Goal: Use online tool/utility: Utilize a website feature to perform a specific function

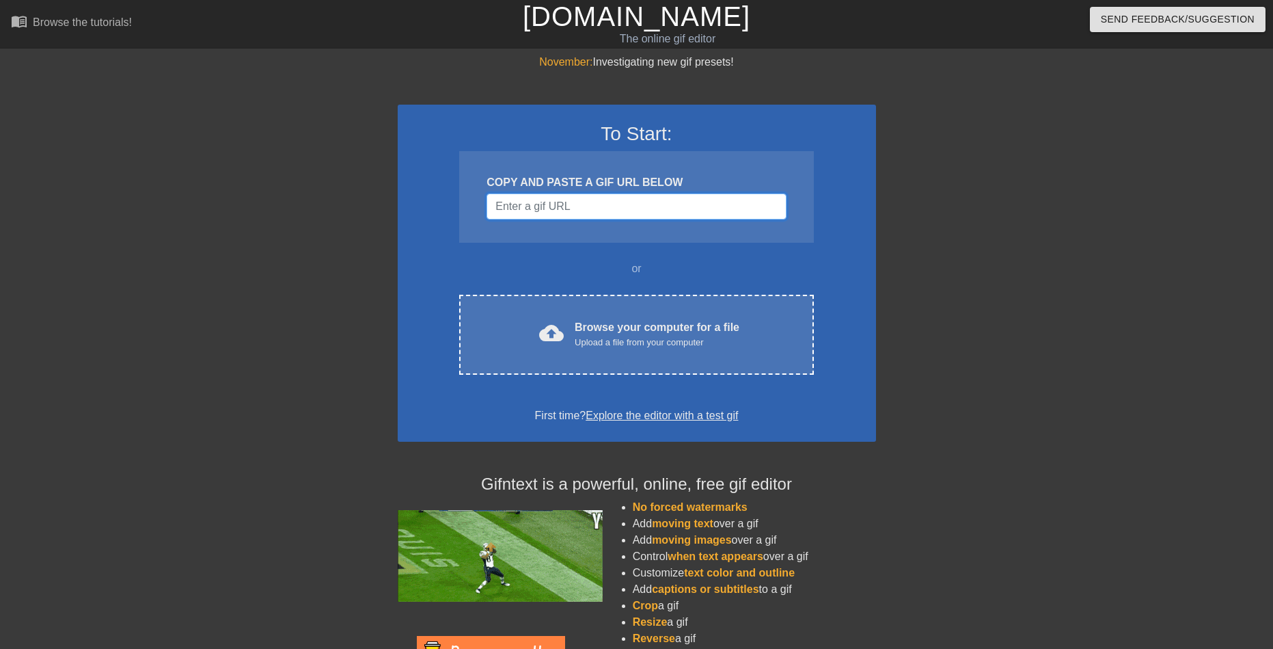
click at [623, 213] on input "Username" at bounding box center [636, 206] width 299 height 26
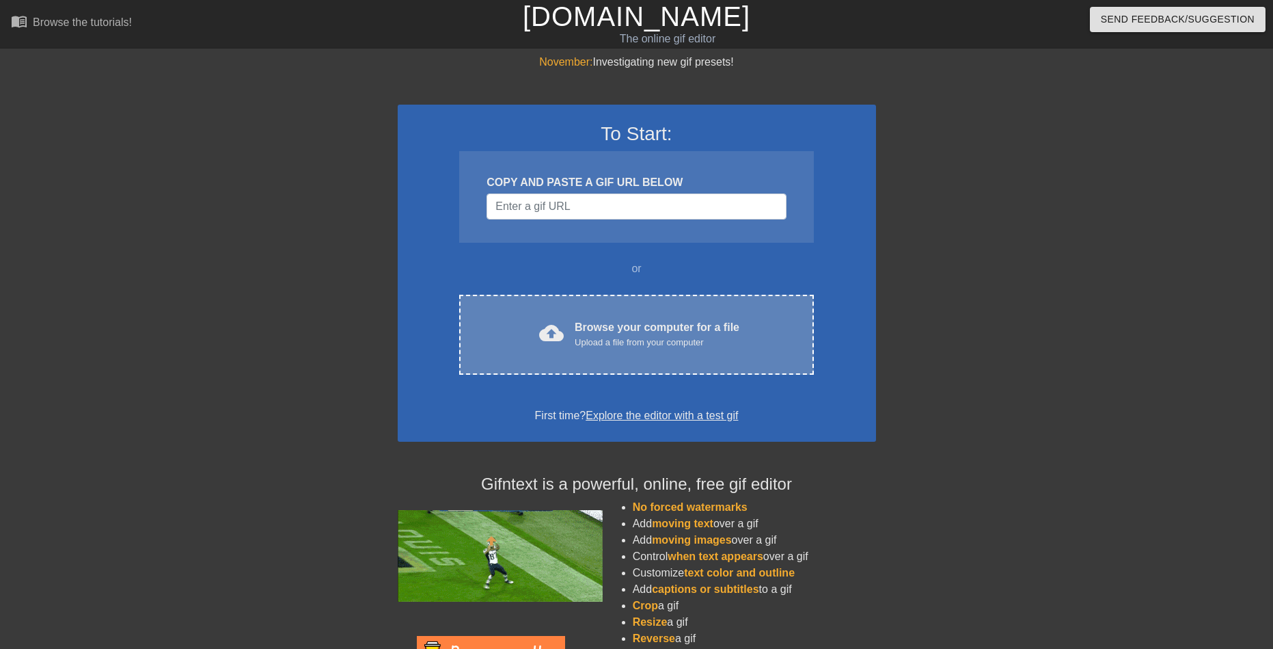
click at [601, 332] on div "Browse your computer for a file Upload a file from your computer" at bounding box center [657, 334] width 165 height 30
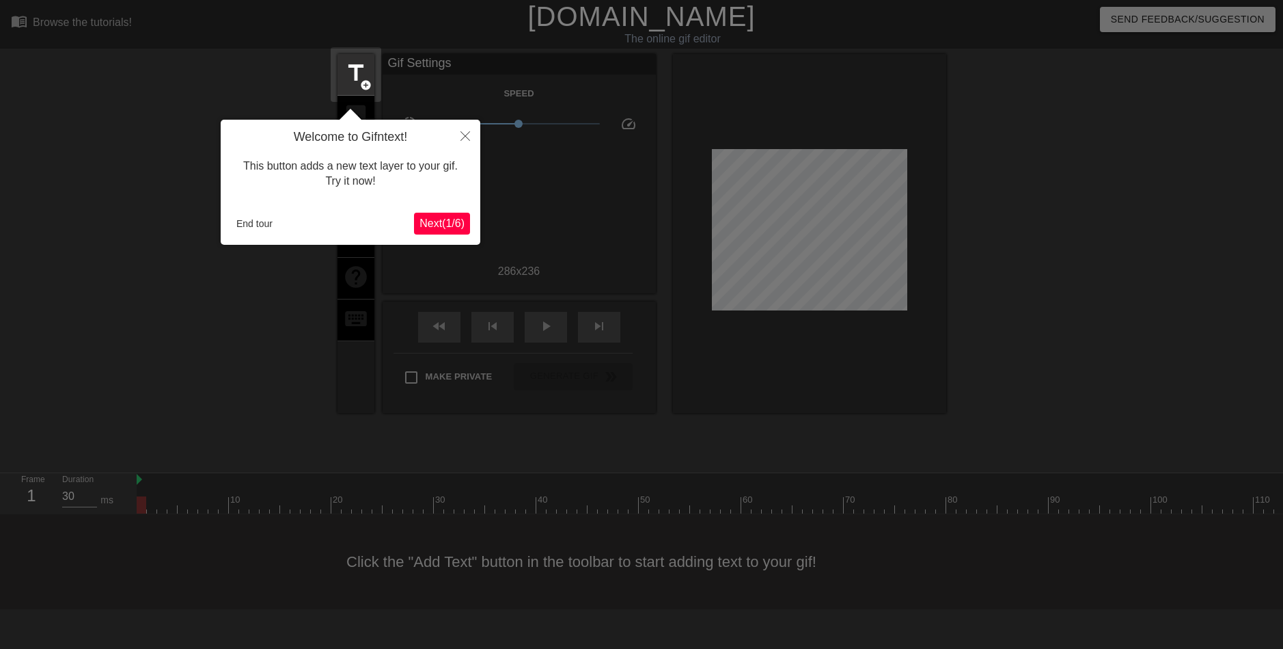
click at [457, 215] on button "Next ( 1 / 6 )" at bounding box center [442, 224] width 56 height 22
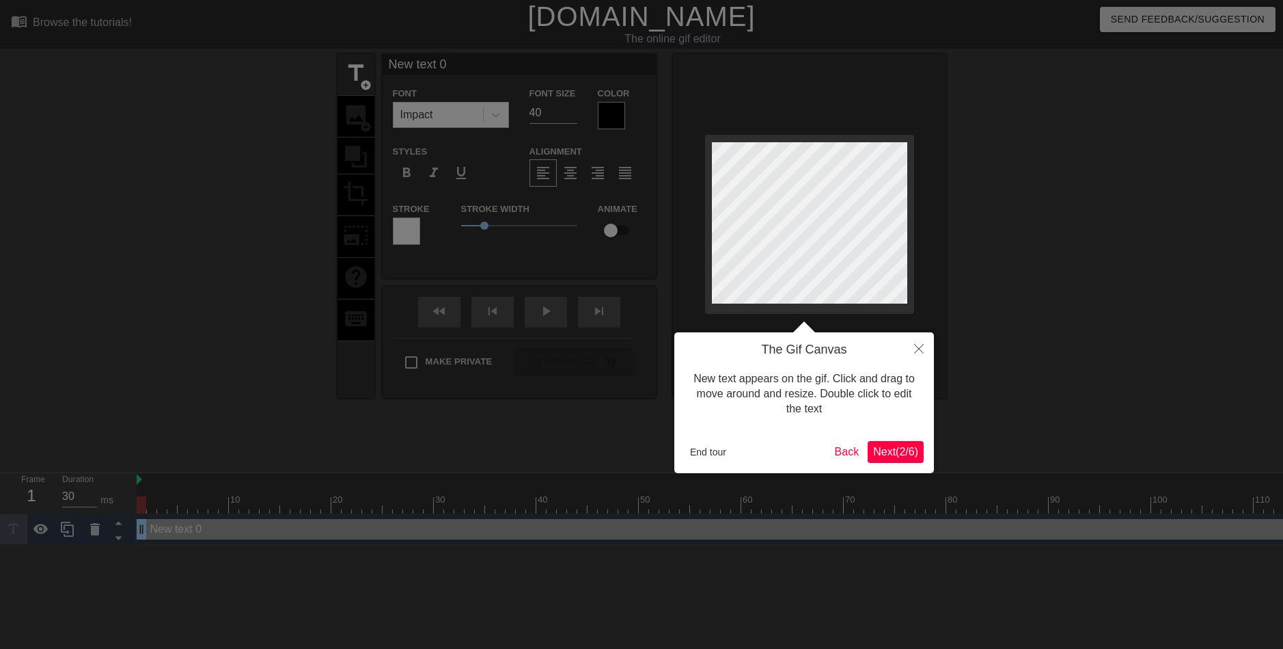
click at [881, 448] on span "Next ( 2 / 6 )" at bounding box center [895, 452] width 45 height 12
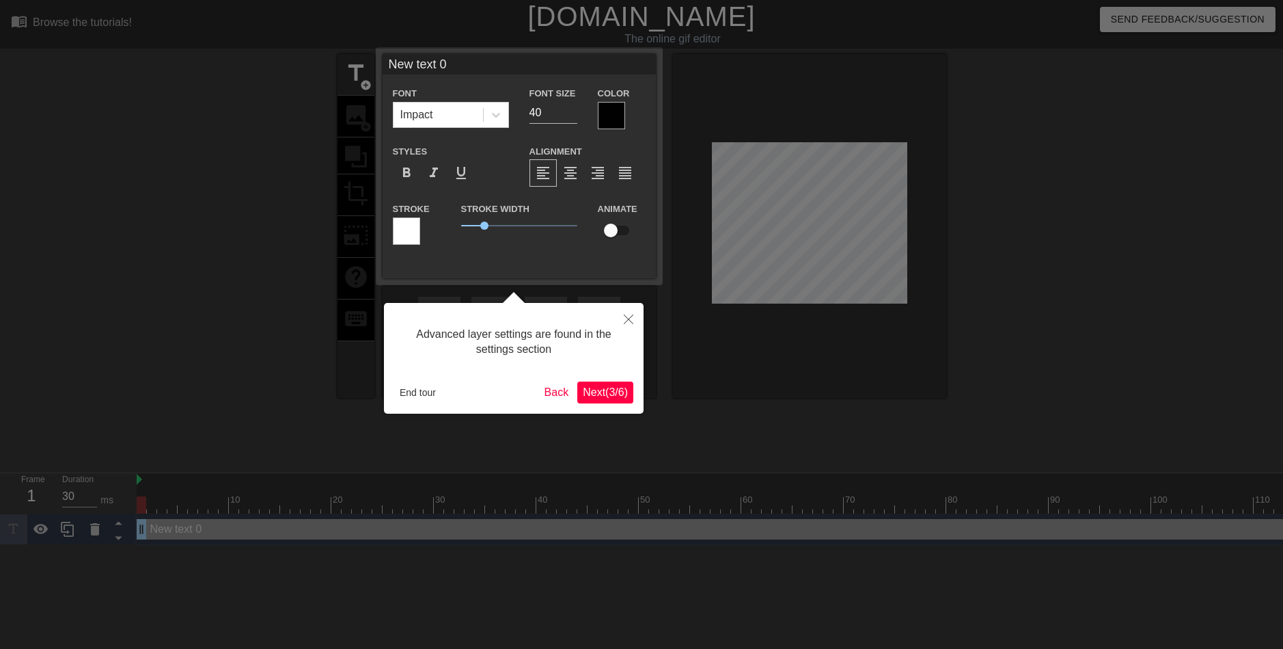
click at [588, 389] on span "Next ( 3 / 6 )" at bounding box center [605, 392] width 45 height 12
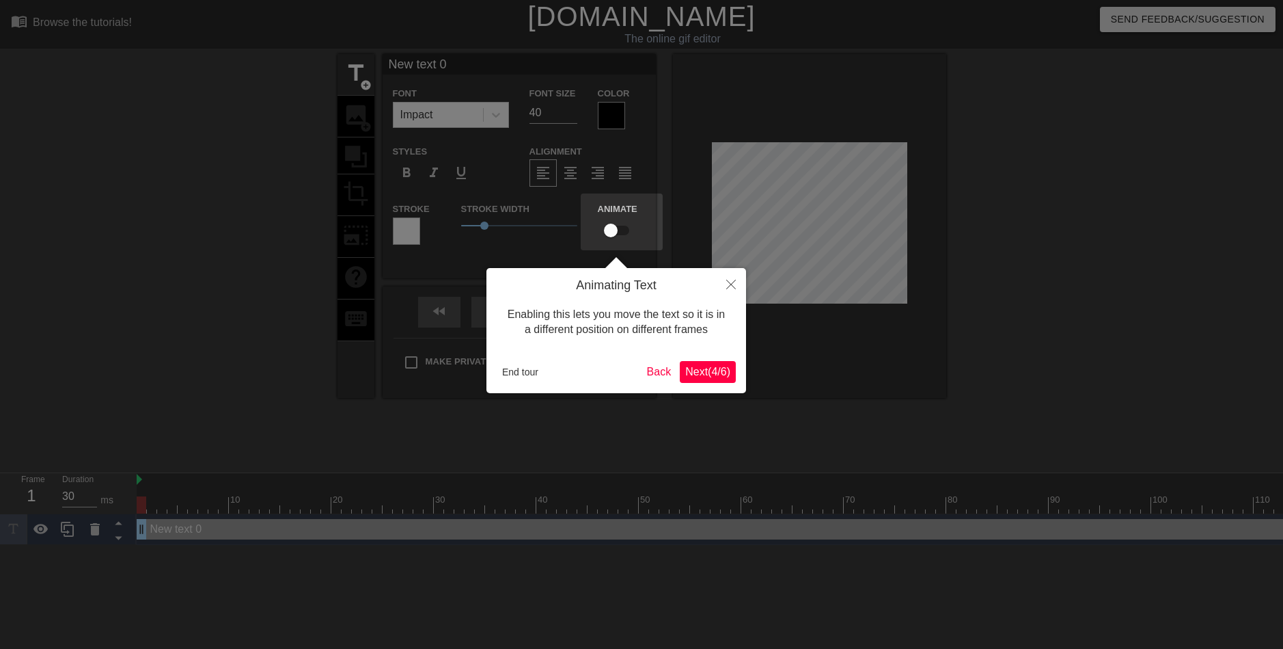
click at [714, 375] on span "Next ( 4 / 6 )" at bounding box center [707, 372] width 45 height 12
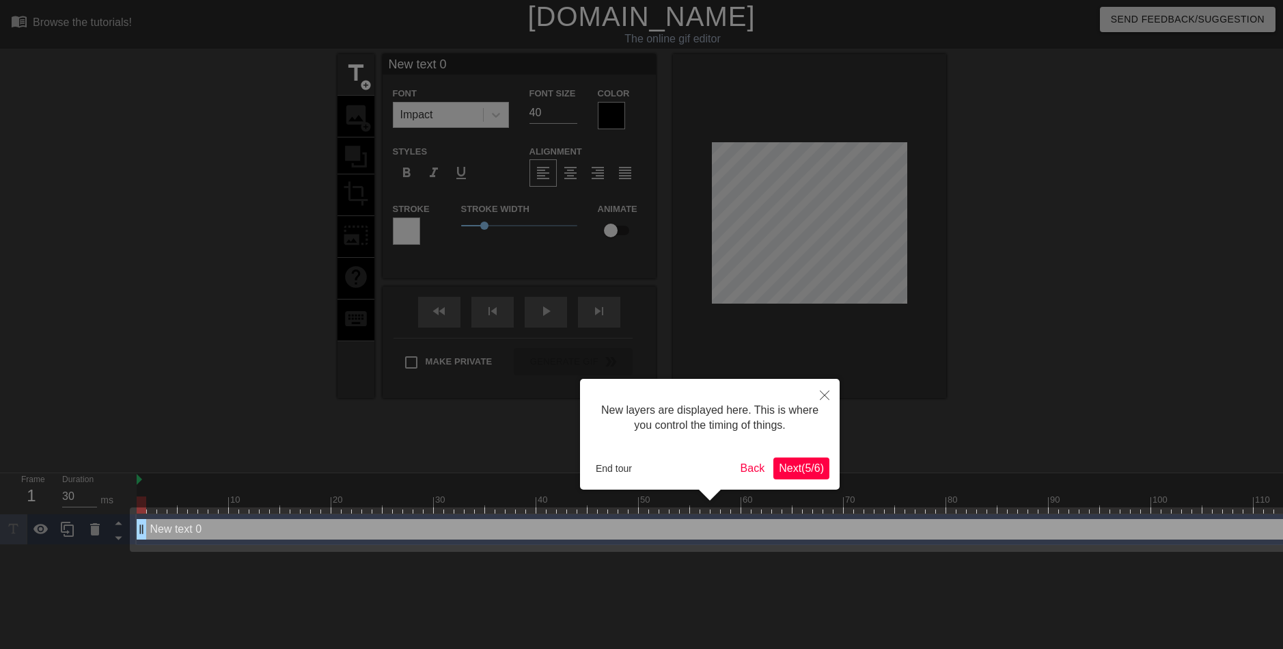
click at [780, 465] on span "Next ( 5 / 6 )" at bounding box center [801, 468] width 45 height 12
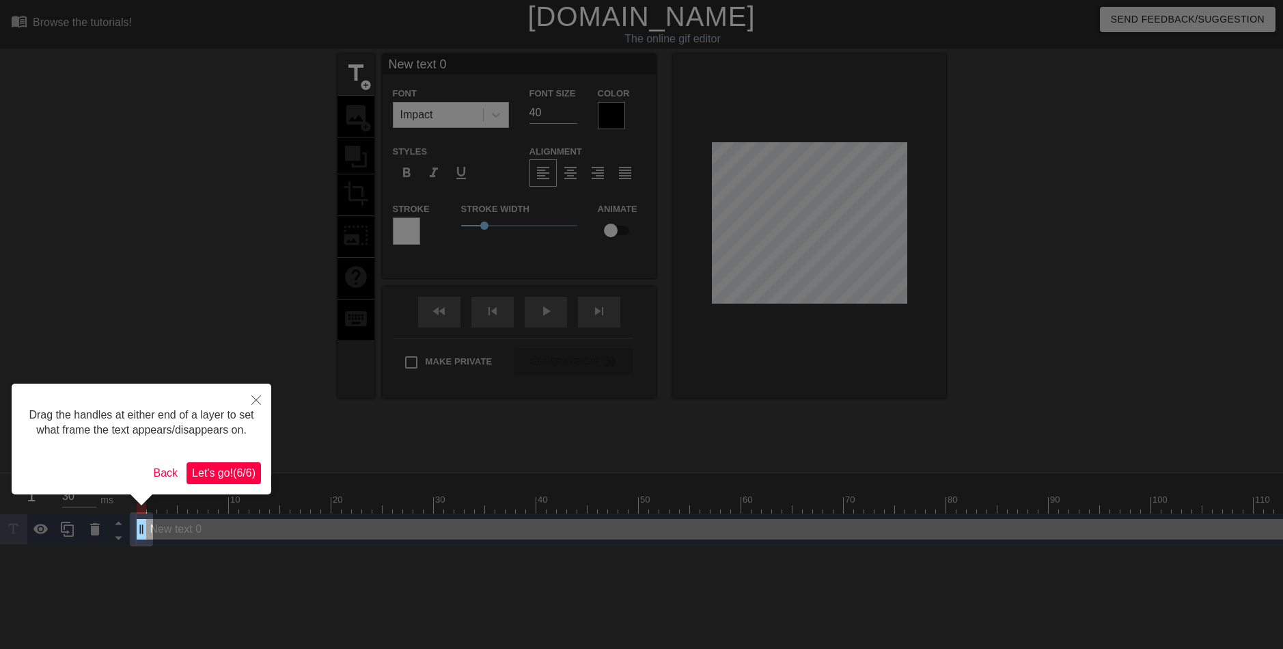
click at [247, 469] on span "Let's go! ( 6 / 6 )" at bounding box center [224, 473] width 64 height 12
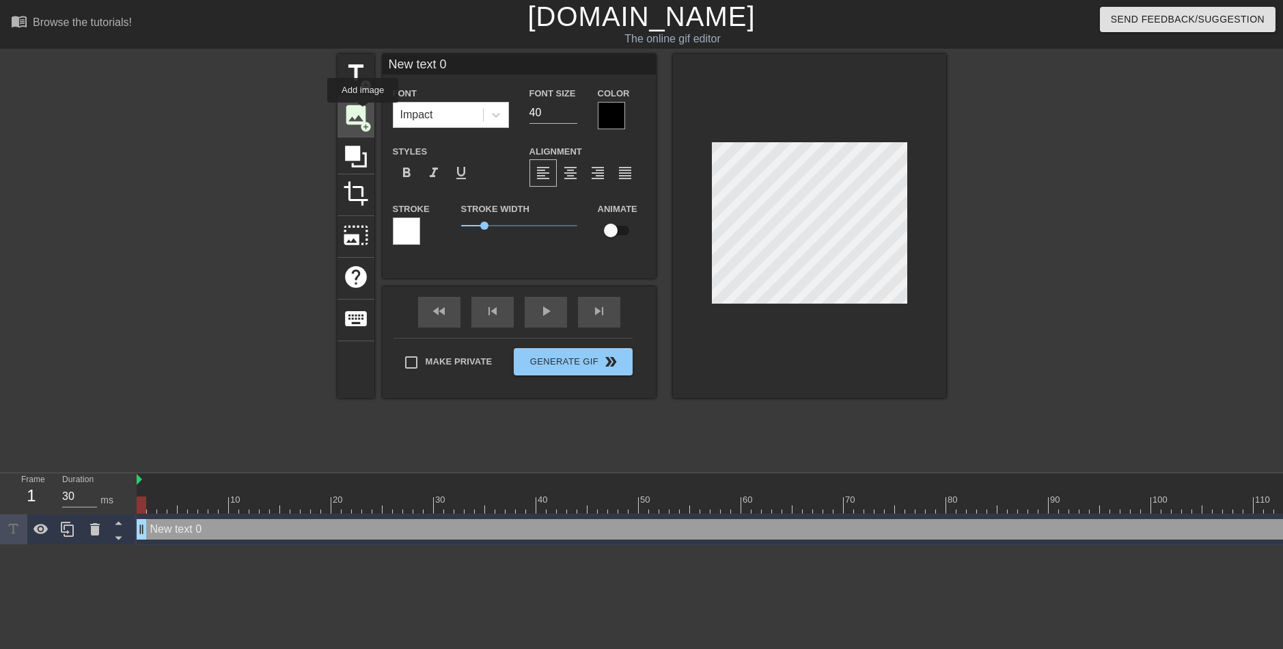
click at [363, 112] on span "image" at bounding box center [356, 115] width 26 height 26
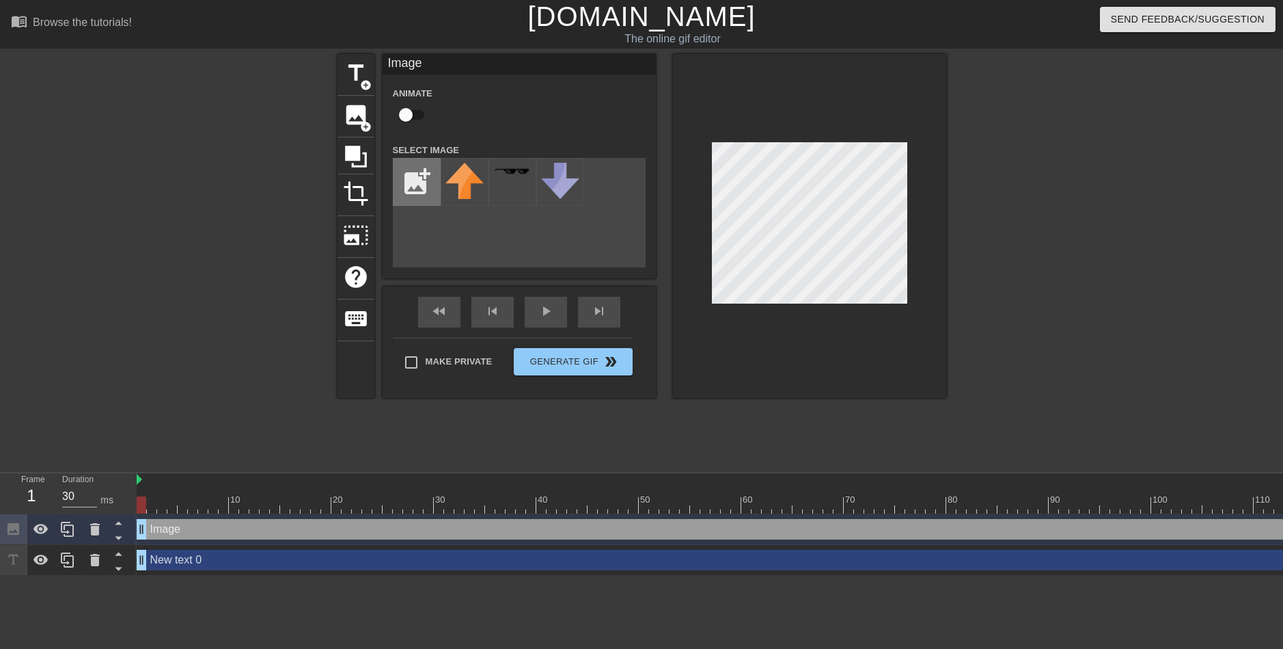
click at [420, 176] on input "file" at bounding box center [417, 182] width 46 height 46
type input "C:\fakepath\bench.png"
click at [627, 378] on div "title add_circle image add_circle crop photo_size_select_large help keyboard Im…" at bounding box center [642, 226] width 609 height 344
click at [451, 186] on img at bounding box center [465, 182] width 38 height 38
click at [470, 178] on img at bounding box center [465, 182] width 38 height 38
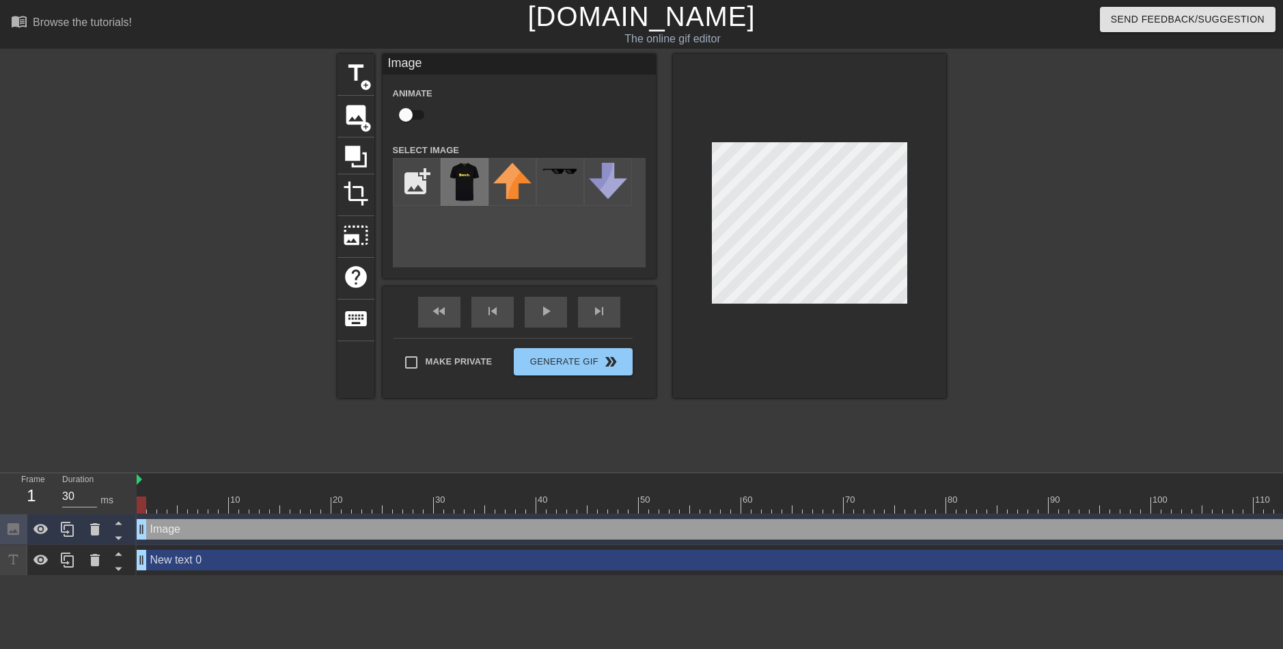
click at [470, 178] on img at bounding box center [465, 182] width 38 height 38
click at [557, 316] on div "play_arrow" at bounding box center [546, 312] width 42 height 31
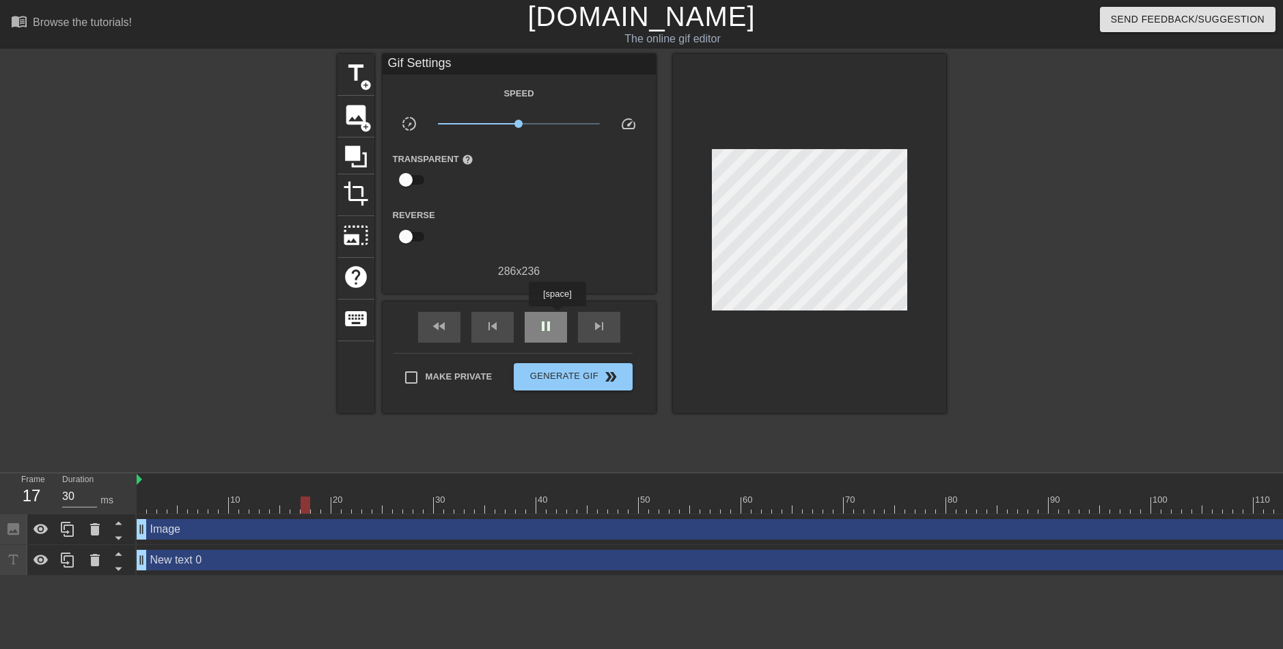
click at [557, 316] on div "pause" at bounding box center [546, 327] width 42 height 31
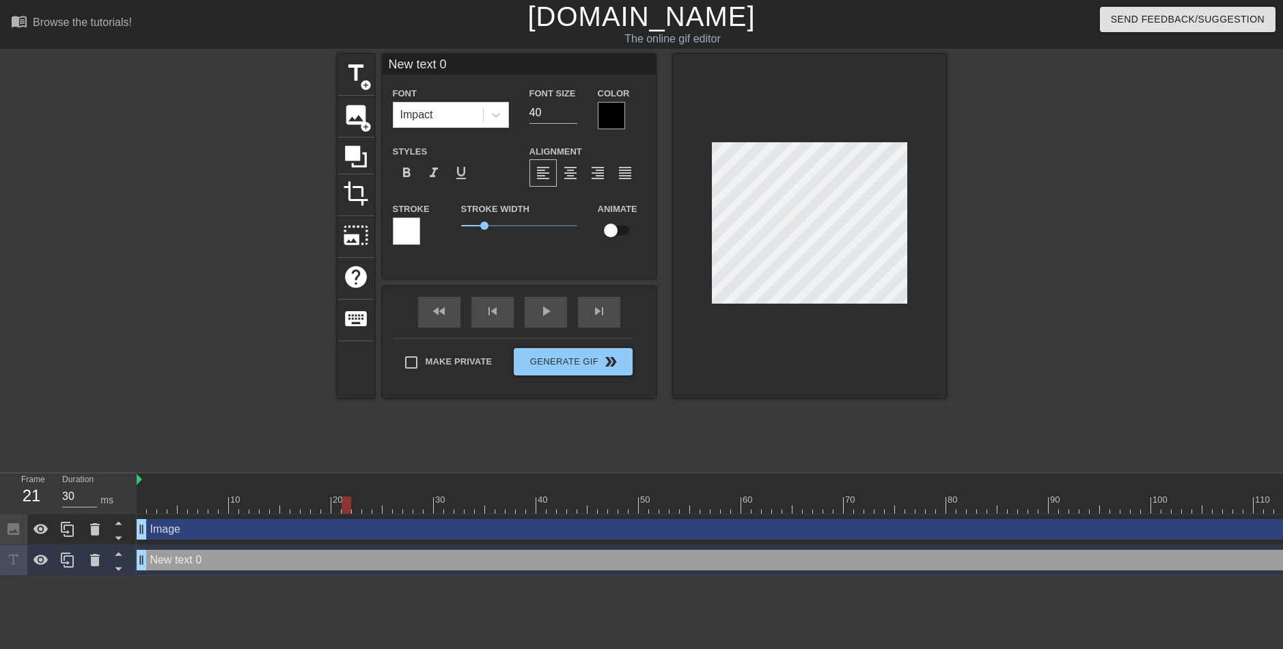
scroll to position [2, 2]
click at [90, 566] on icon at bounding box center [95, 560] width 16 height 16
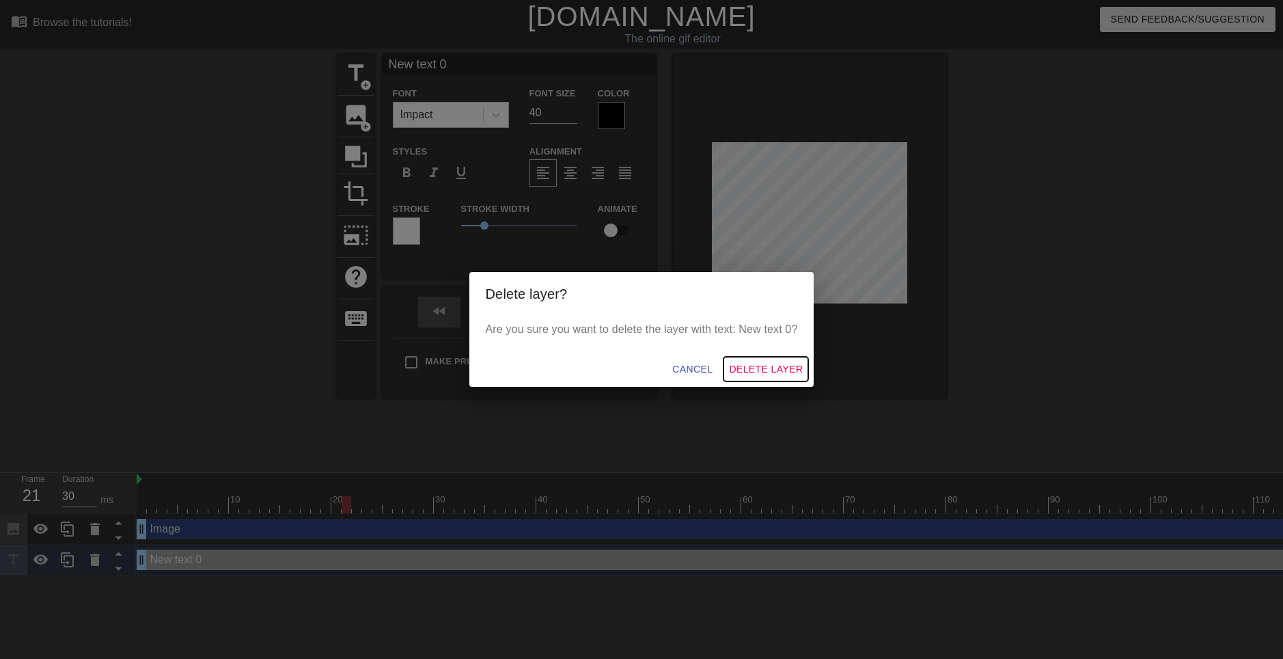
click at [761, 363] on span "Delete Layer" at bounding box center [766, 369] width 74 height 17
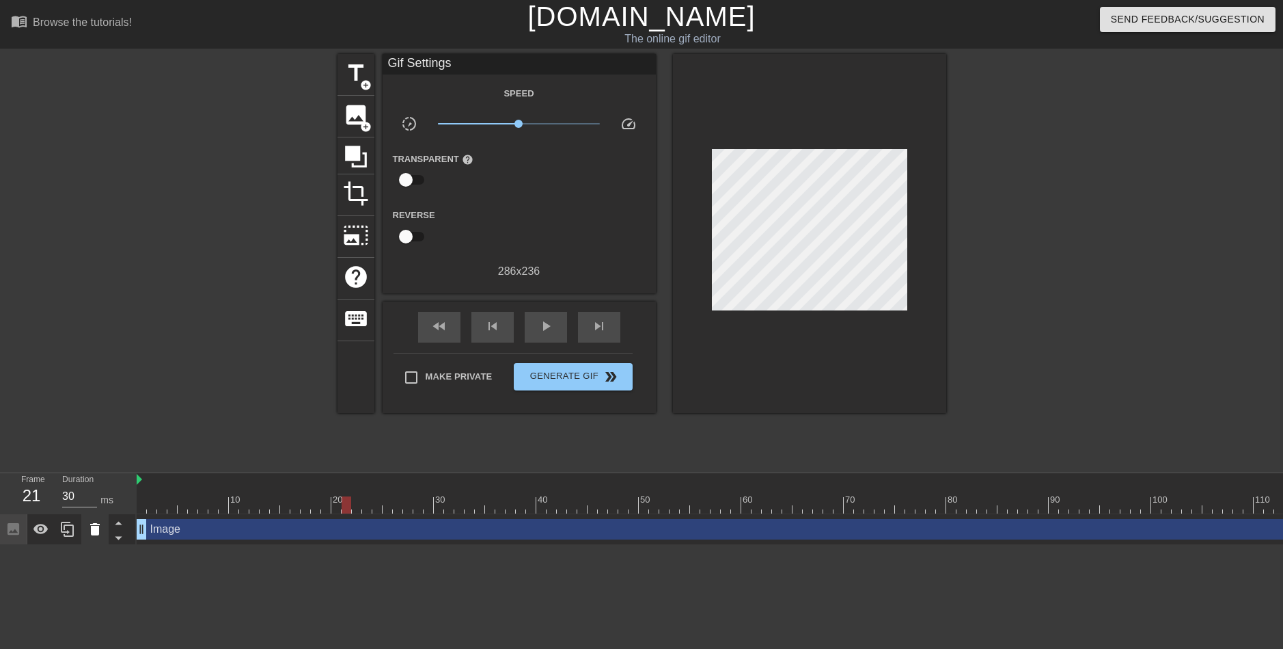
click at [95, 524] on icon at bounding box center [95, 529] width 16 height 16
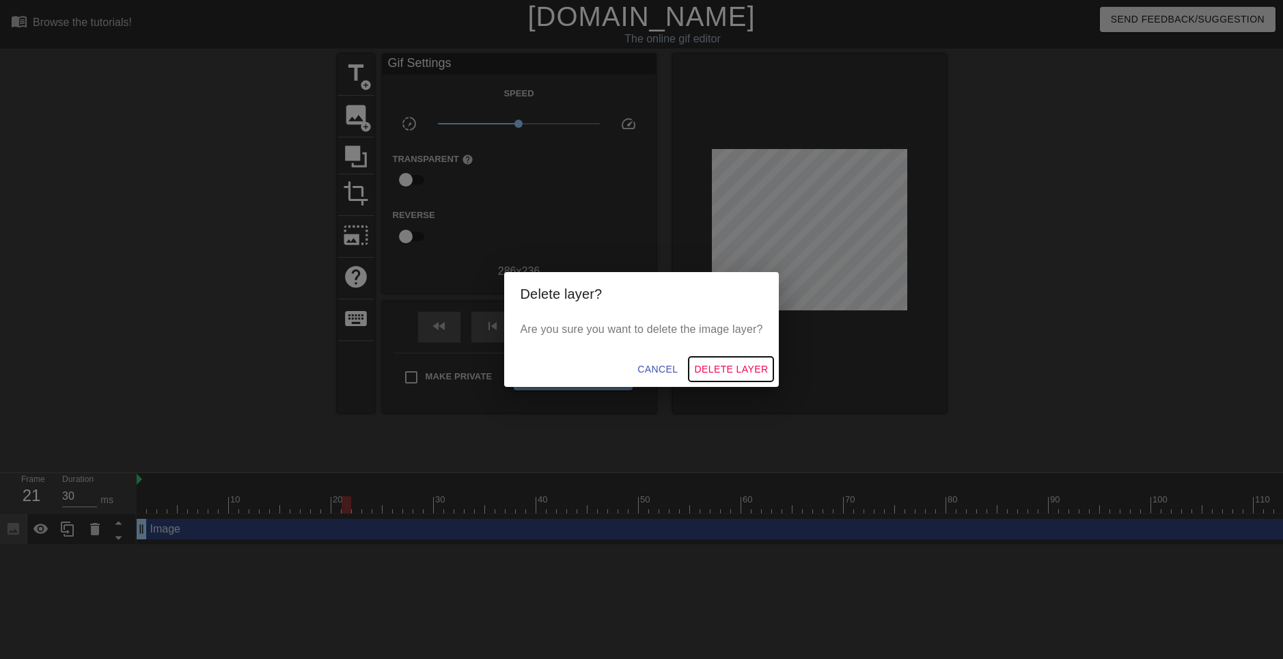
click at [737, 365] on span "Delete Layer" at bounding box center [731, 369] width 74 height 17
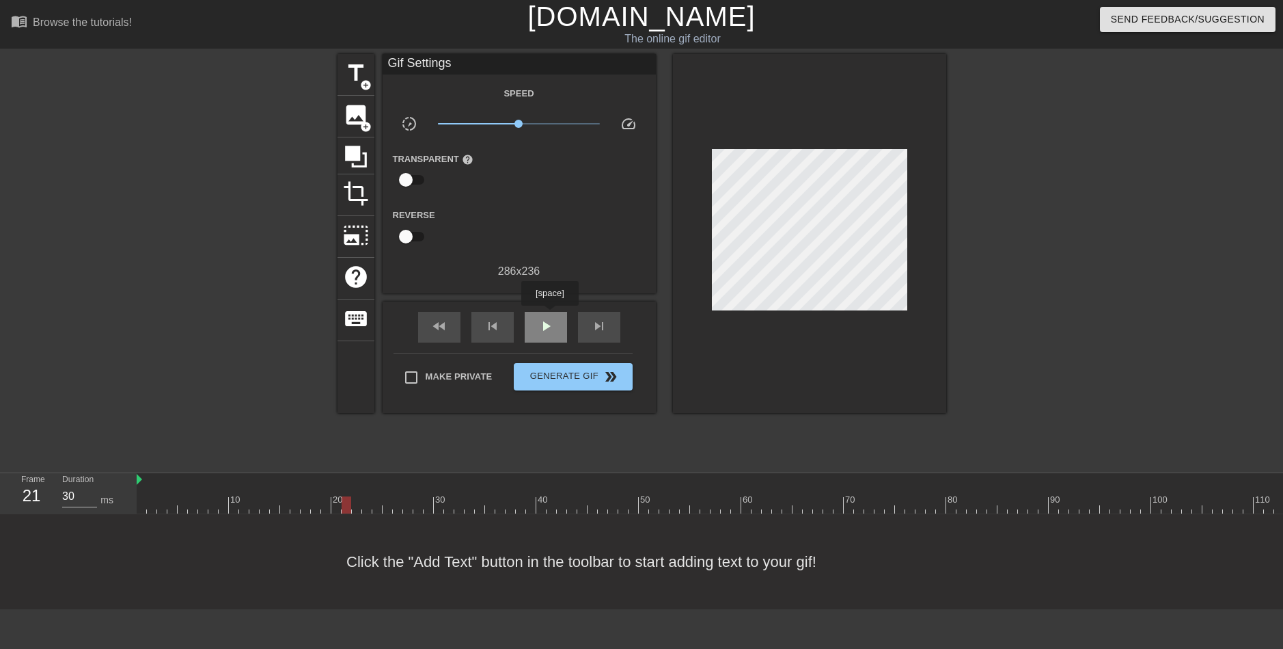
click at [549, 315] on div "play_arrow" at bounding box center [546, 327] width 42 height 31
click at [549, 318] on span "pause" at bounding box center [546, 326] width 16 height 16
drag, startPoint x: 480, startPoint y: 504, endPoint x: 44, endPoint y: 509, distance: 436.7
click at [44, 509] on div "Frame 1 Duration 30 ms 10 20 30 40 50 60 70 80 90 100 110 120 130 140" at bounding box center [641, 493] width 1283 height 41
click at [353, 121] on span "image" at bounding box center [356, 115] width 26 height 26
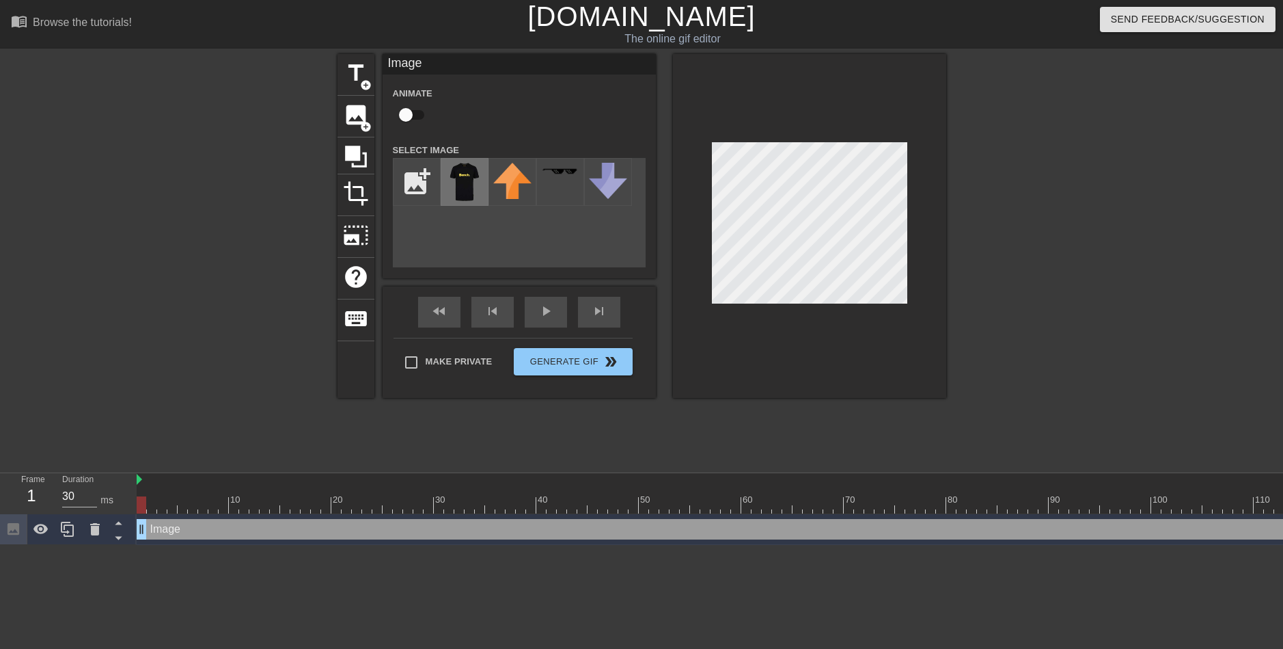
click at [470, 178] on img at bounding box center [465, 182] width 38 height 38
click at [467, 187] on img at bounding box center [465, 182] width 38 height 38
click at [454, 178] on img at bounding box center [465, 182] width 38 height 38
click at [366, 117] on span "image" at bounding box center [356, 115] width 26 height 26
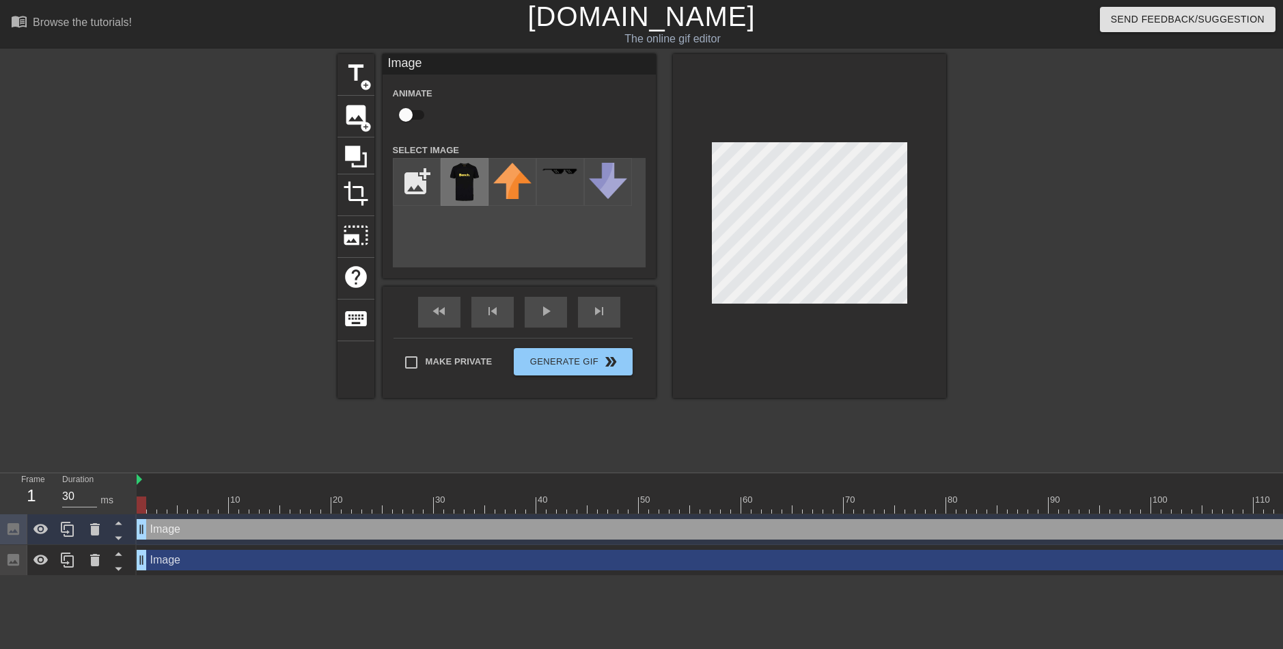
click at [460, 178] on img at bounding box center [465, 182] width 38 height 38
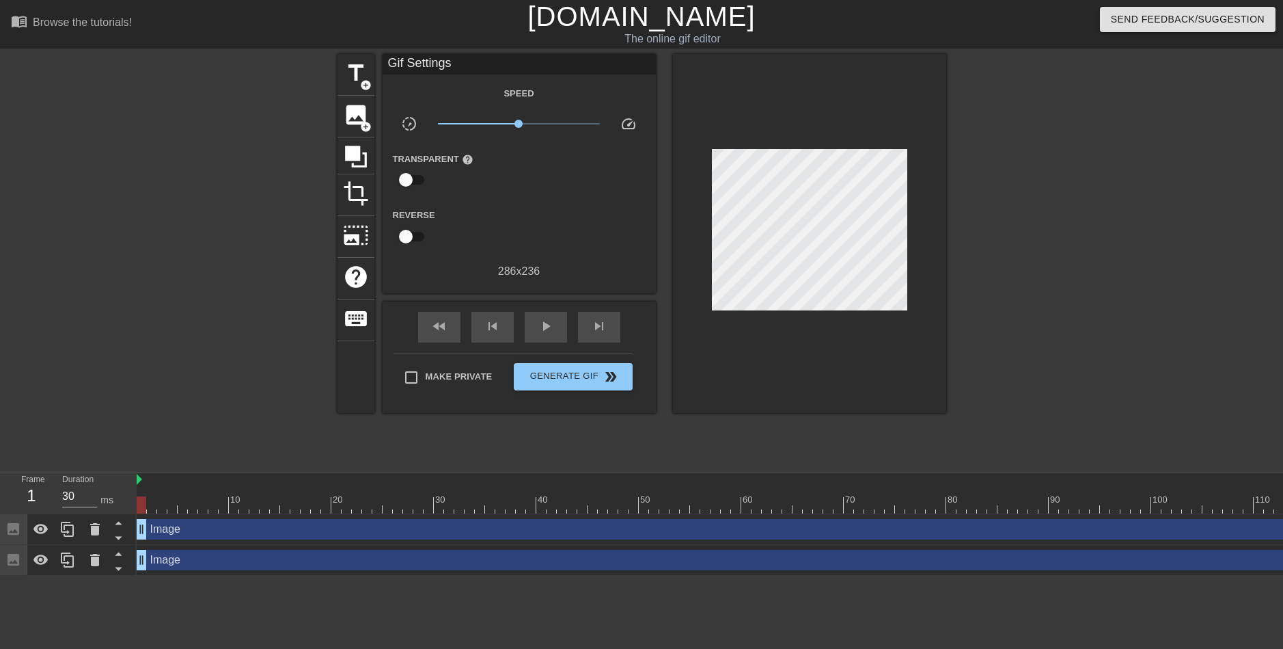
click at [819, 355] on div at bounding box center [809, 233] width 273 height 359
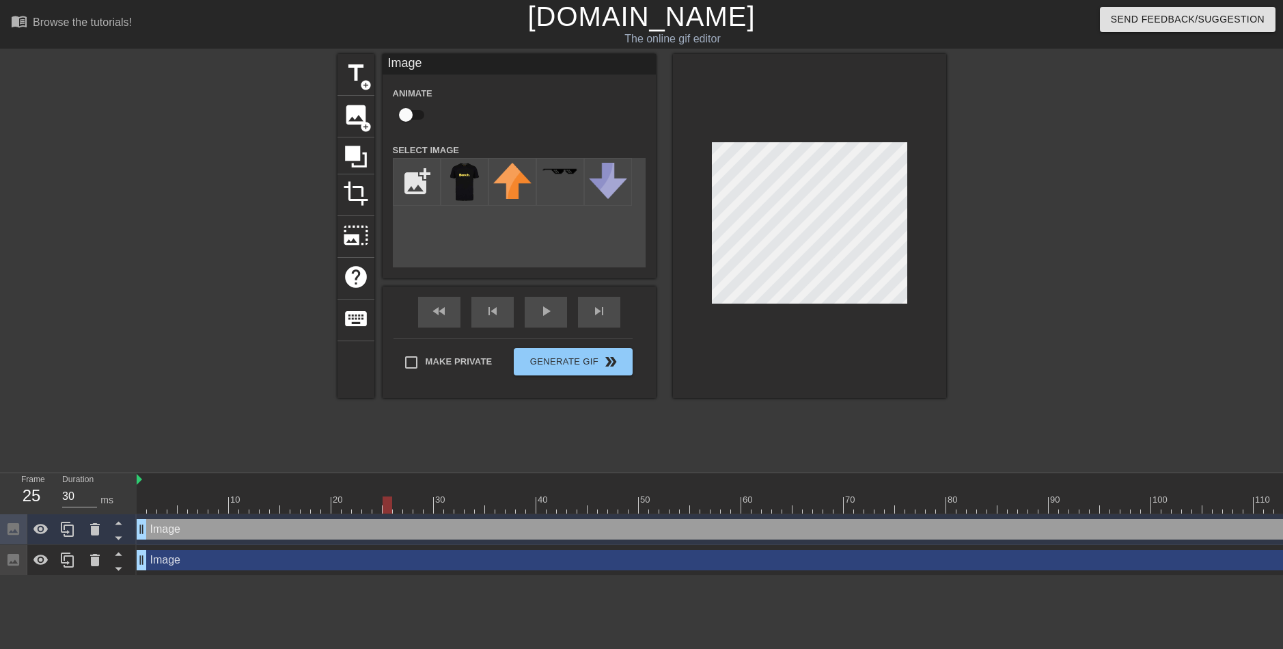
click at [815, 424] on div "title add_circle image add_circle crop photo_size_select_large help keyboard Im…" at bounding box center [642, 259] width 609 height 410
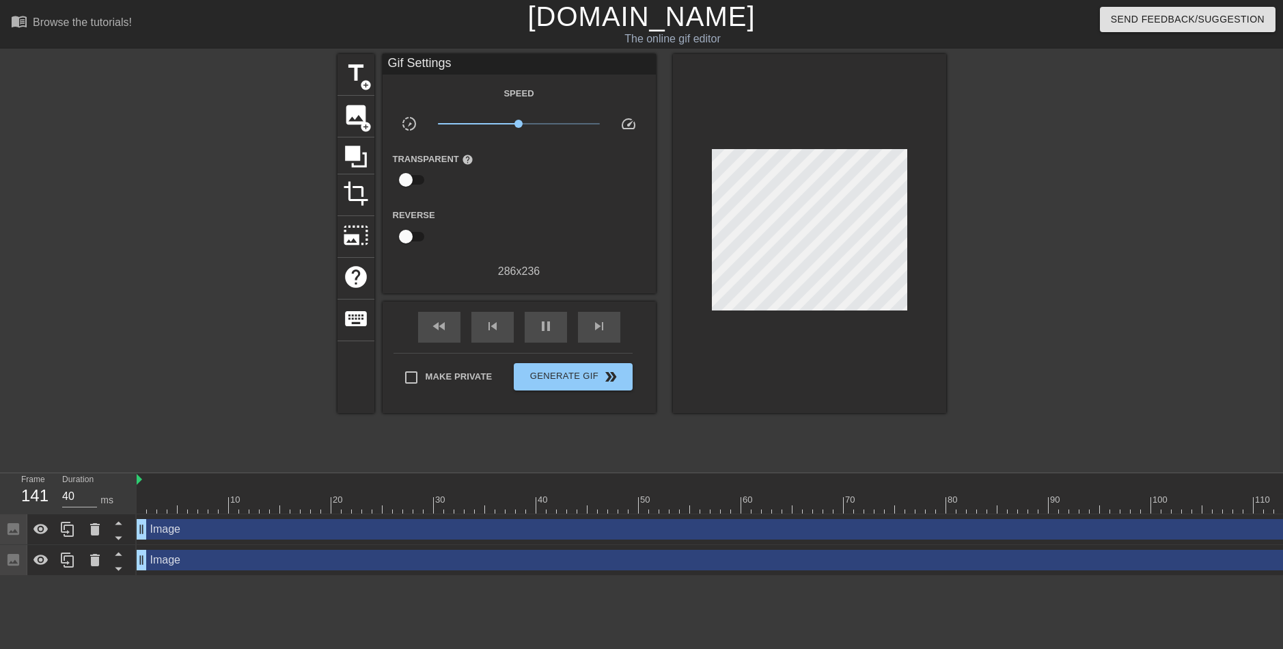
type input "30"
click at [558, 379] on span "Generate Gif double_arrow" at bounding box center [572, 376] width 107 height 16
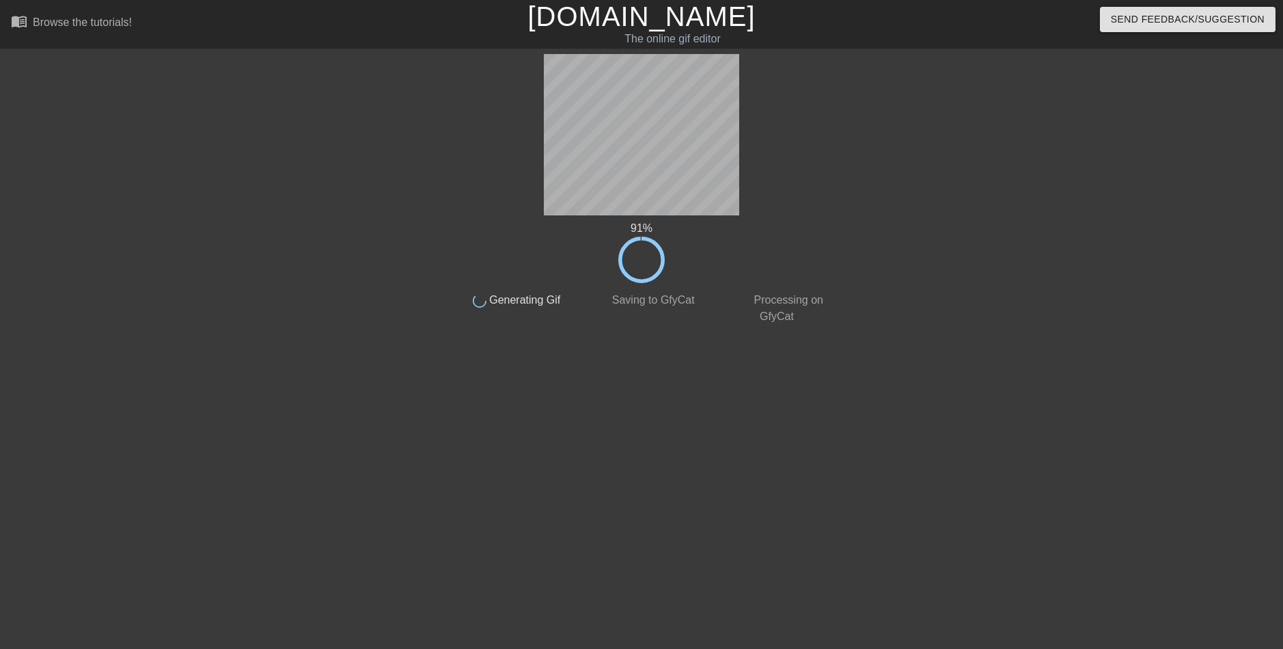
drag, startPoint x: 739, startPoint y: 200, endPoint x: 497, endPoint y: 172, distance: 244.2
click at [497, 172] on div "91 % done Generating Gif done Saving to GfyCat done Processing on GfyCat" at bounding box center [641, 189] width 385 height 271
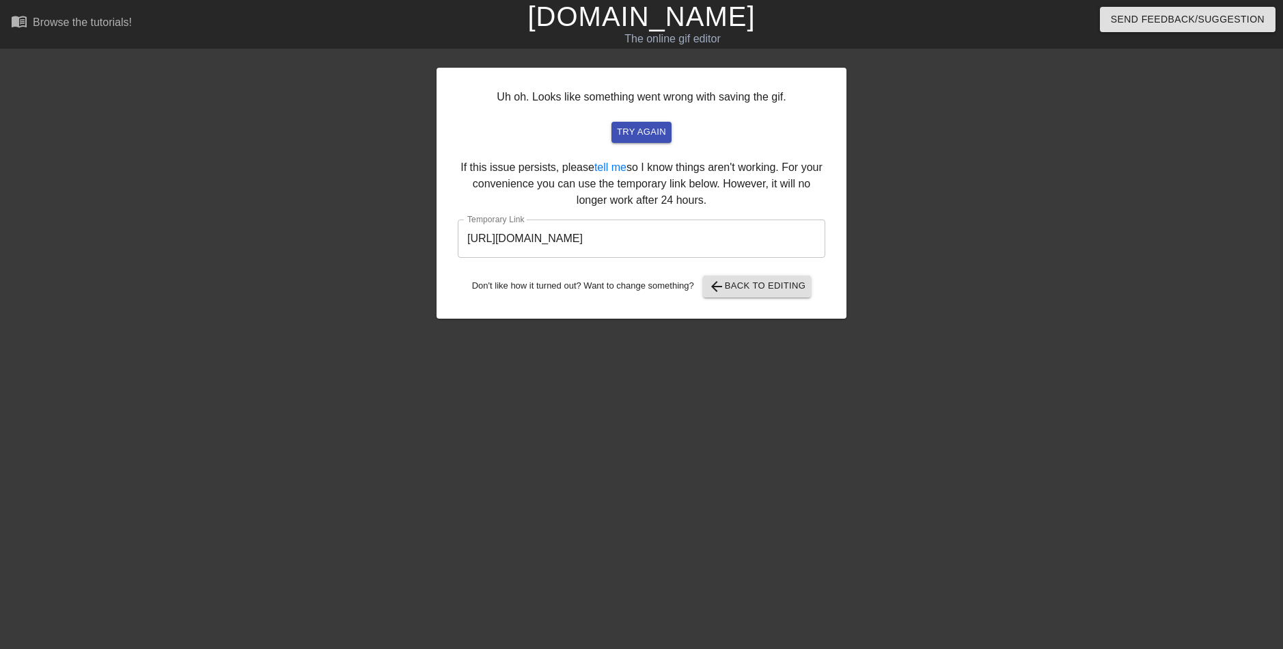
click at [787, 241] on input "[URL][DOMAIN_NAME]" at bounding box center [642, 238] width 368 height 38
